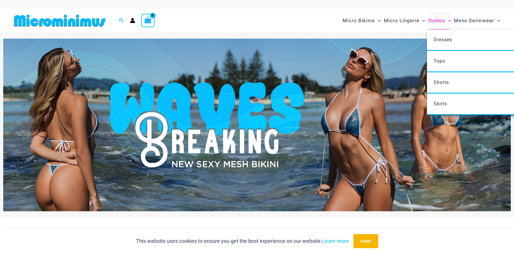
click at [434, 19] on span "Outers" at bounding box center [437, 20] width 17 height 15
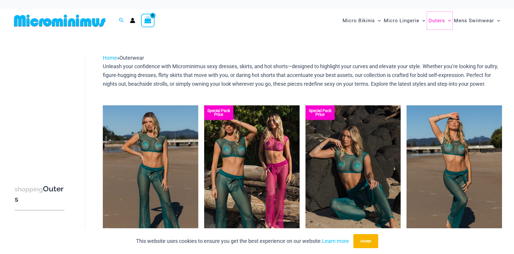
click at [434, 19] on span "Outers" at bounding box center [437, 20] width 17 height 15
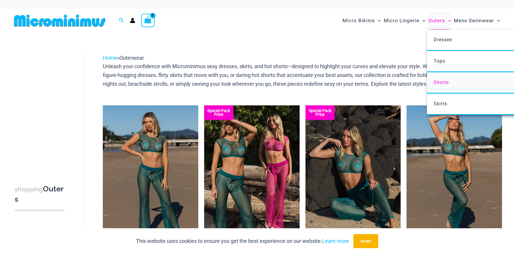
click at [435, 82] on span "Shorts" at bounding box center [441, 82] width 15 height 6
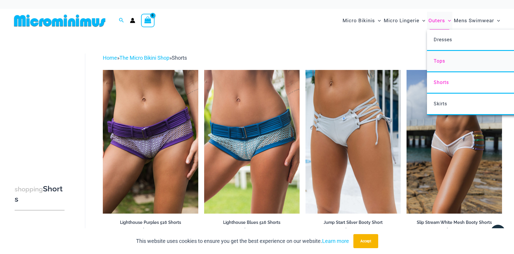
click at [440, 60] on span "Tops" at bounding box center [439, 61] width 11 height 6
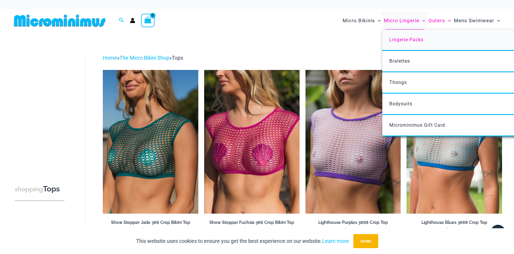
click at [396, 41] on span "Lingerie Packs" at bounding box center [406, 40] width 34 height 6
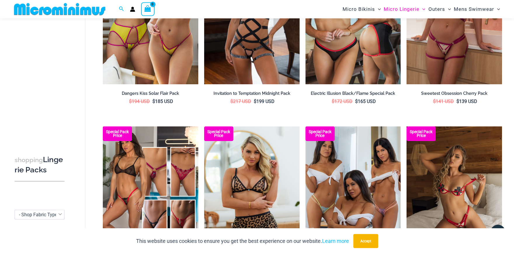
scroll to position [498, 0]
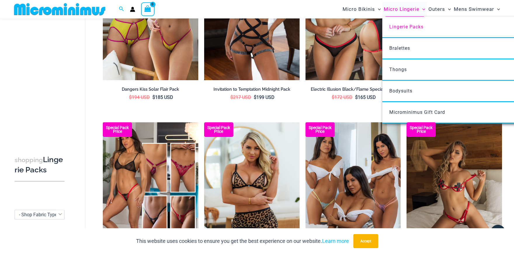
click at [388, 11] on span "Micro Lingerie" at bounding box center [402, 9] width 36 height 15
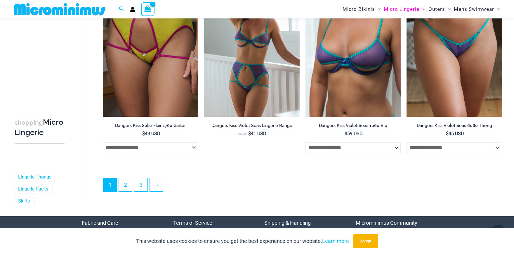
scroll to position [1510, 0]
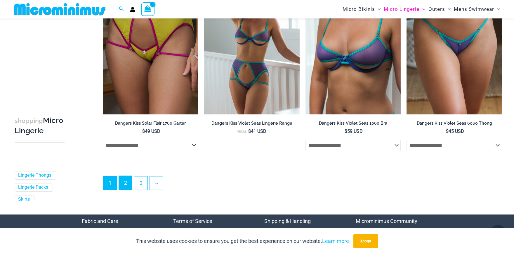
click at [127, 186] on link "2" at bounding box center [125, 183] width 13 height 14
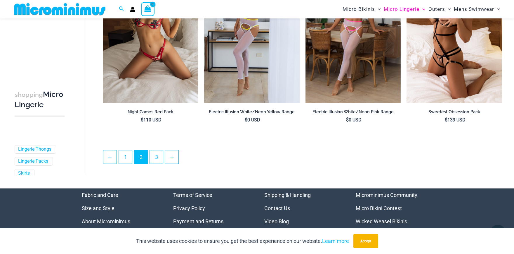
scroll to position [1505, 0]
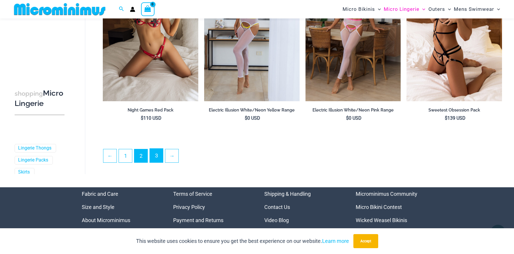
click at [156, 162] on link "3" at bounding box center [156, 155] width 13 height 14
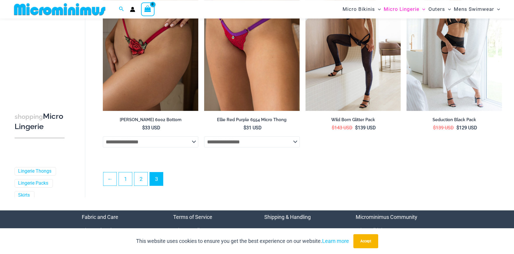
scroll to position [107, 0]
